Goal: Transaction & Acquisition: Download file/media

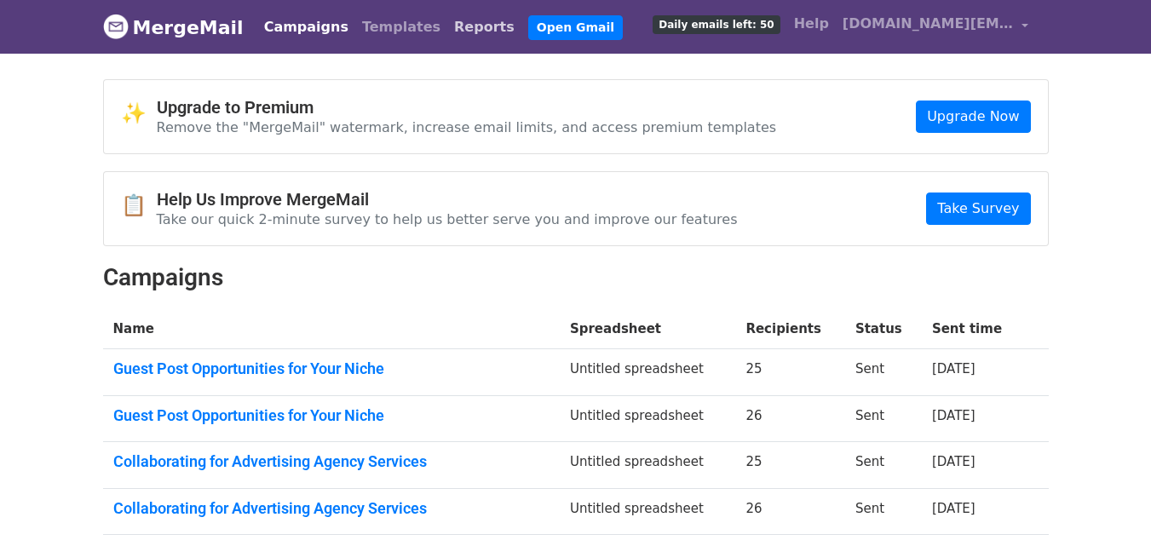
click at [447, 28] on link "Reports" at bounding box center [484, 27] width 74 height 34
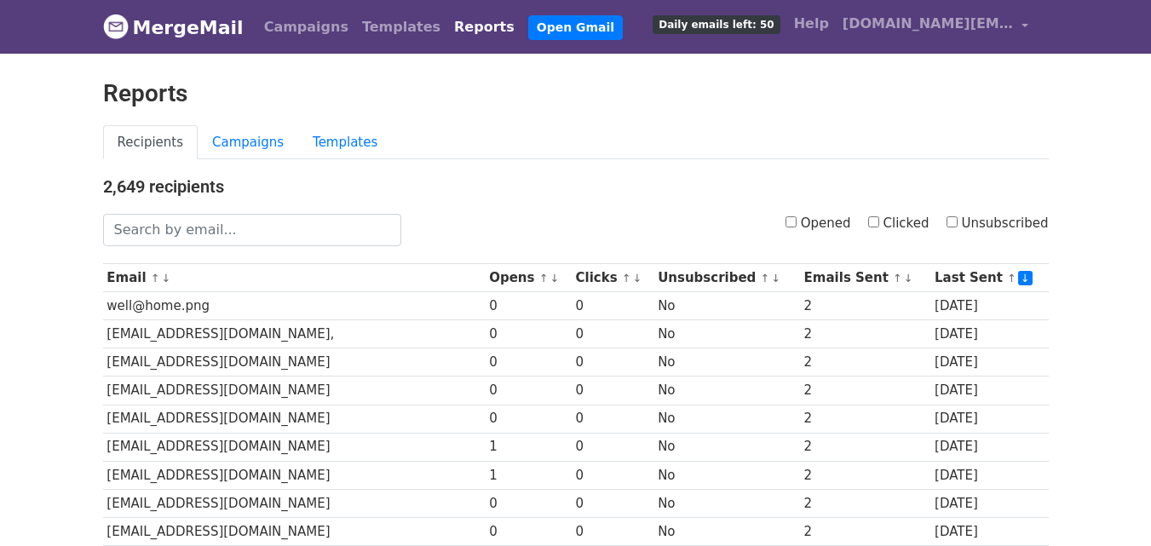
click at [879, 222] on input "Clicked" at bounding box center [873, 221] width 11 height 11
checkbox input "true"
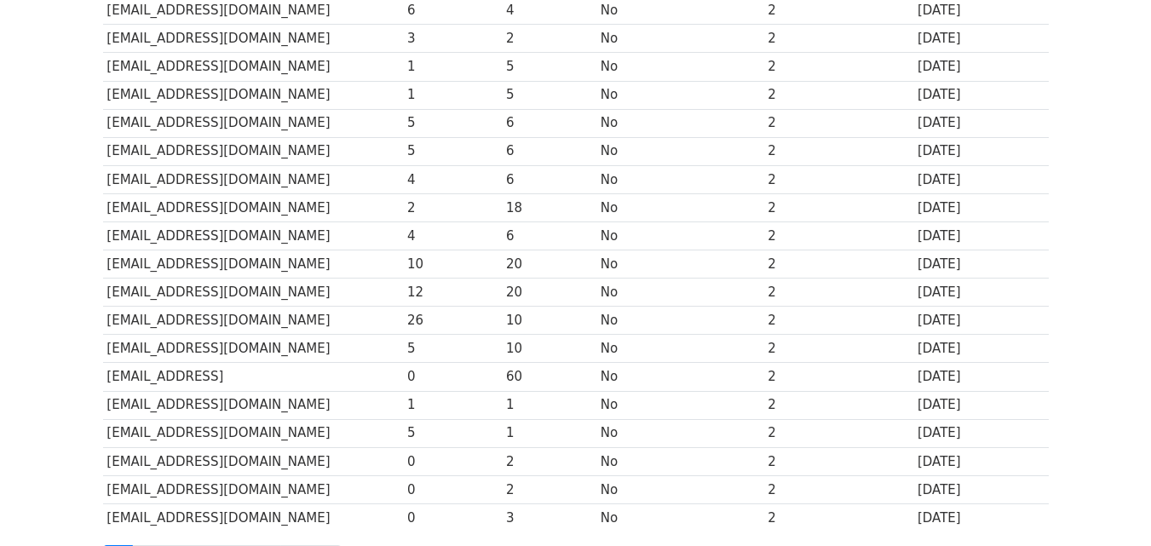
scroll to position [842, 0]
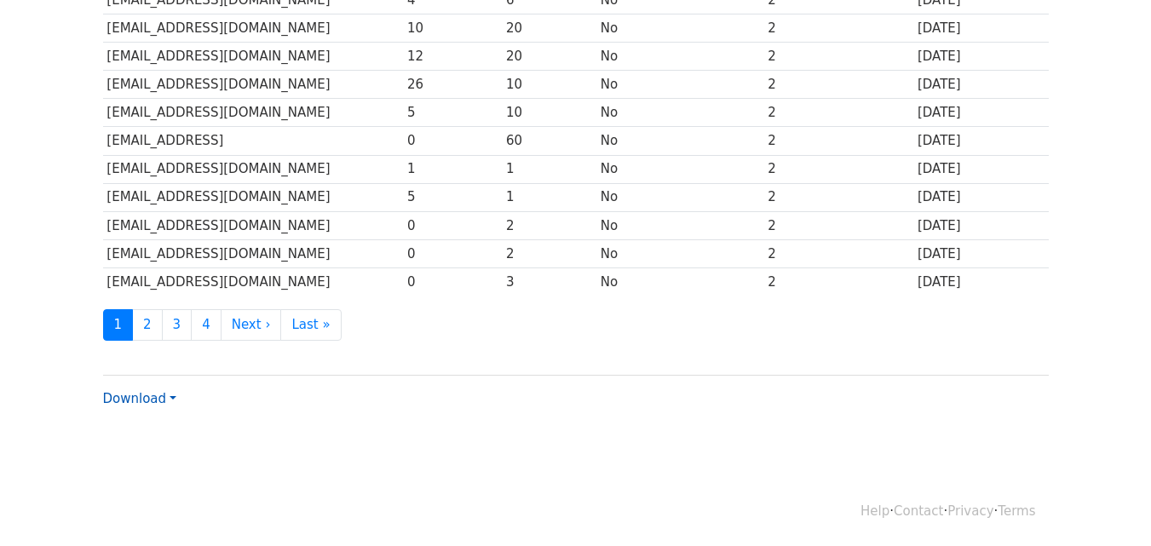
click at [154, 394] on link "Download" at bounding box center [139, 398] width 73 height 15
click at [145, 452] on link "Excel" at bounding box center [171, 458] width 135 height 27
